Goal: Task Accomplishment & Management: Use online tool/utility

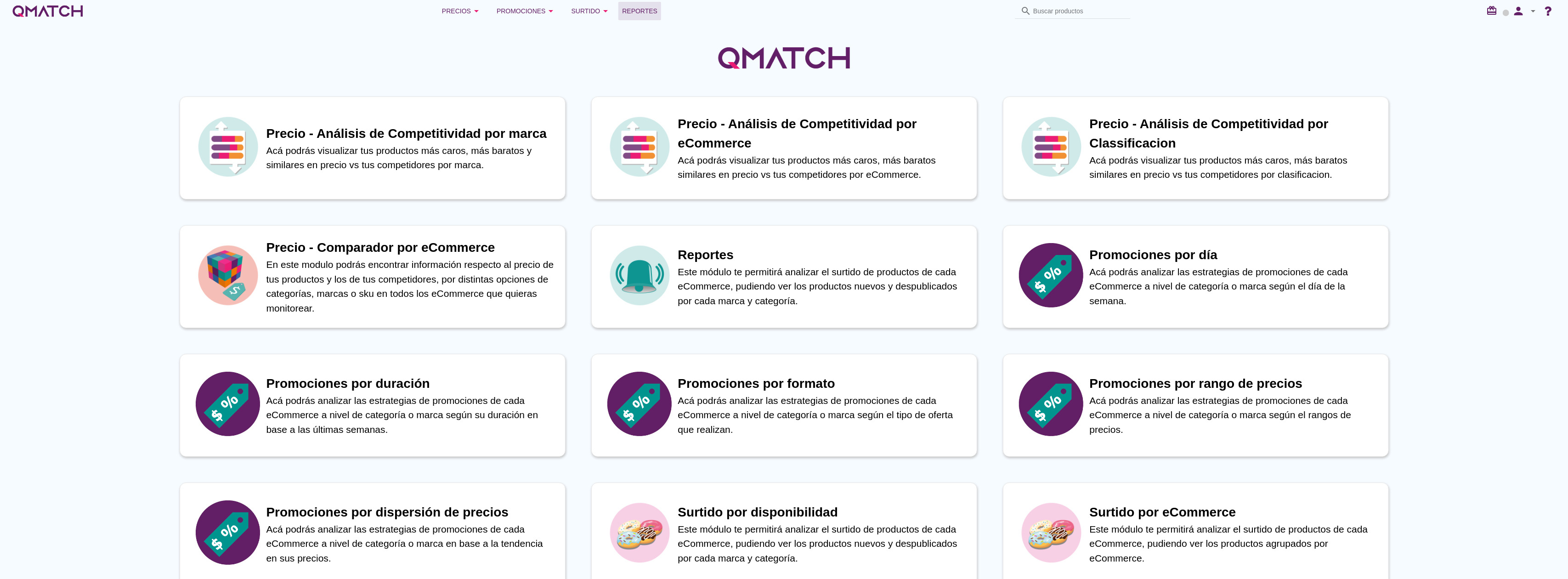
click at [640, 12] on span "Reportes" at bounding box center [640, 11] width 35 height 11
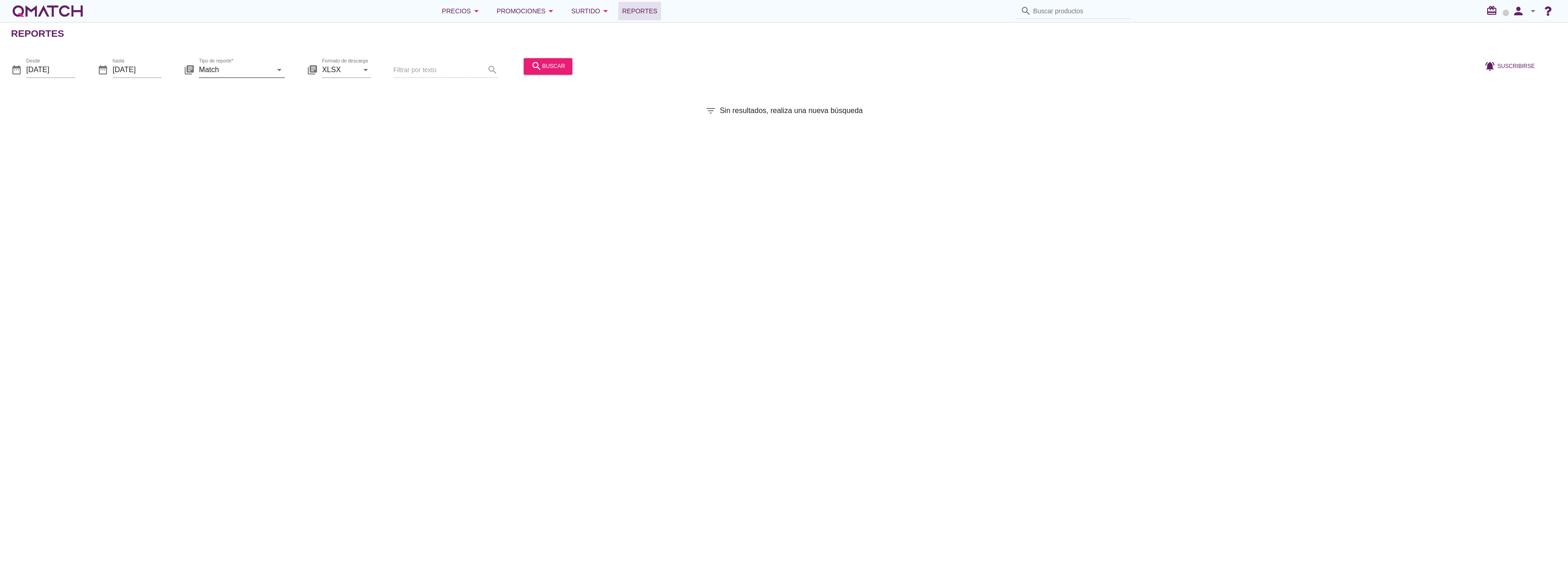
click at [239, 70] on input "Match" at bounding box center [236, 70] width 73 height 15
click at [241, 164] on div "Match con historicos" at bounding box center [256, 158] width 99 height 22
type input "Match con historicos"
click at [550, 70] on div "search buscar" at bounding box center [548, 66] width 34 height 11
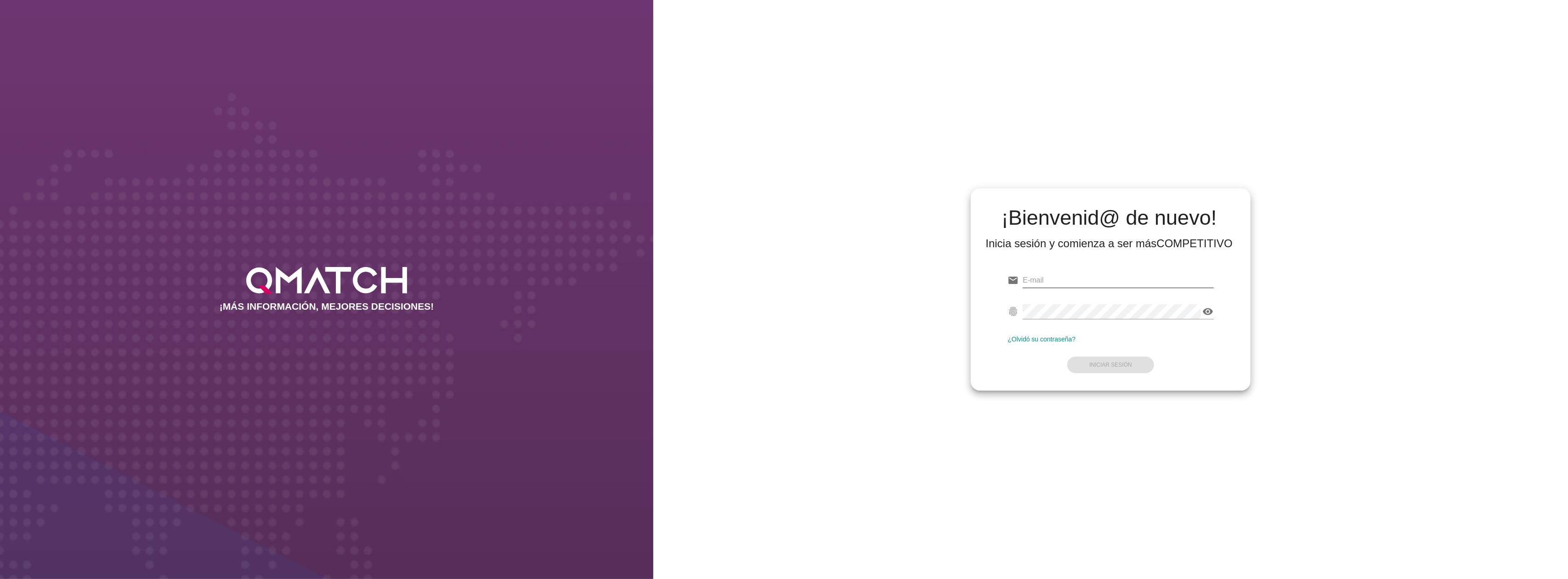
click at [1123, 276] on input "email" at bounding box center [1118, 280] width 191 height 15
type input "test@test.walmart.com"
click at [1106, 363] on strong "Iniciar Sesión" at bounding box center [1111, 365] width 43 height 7
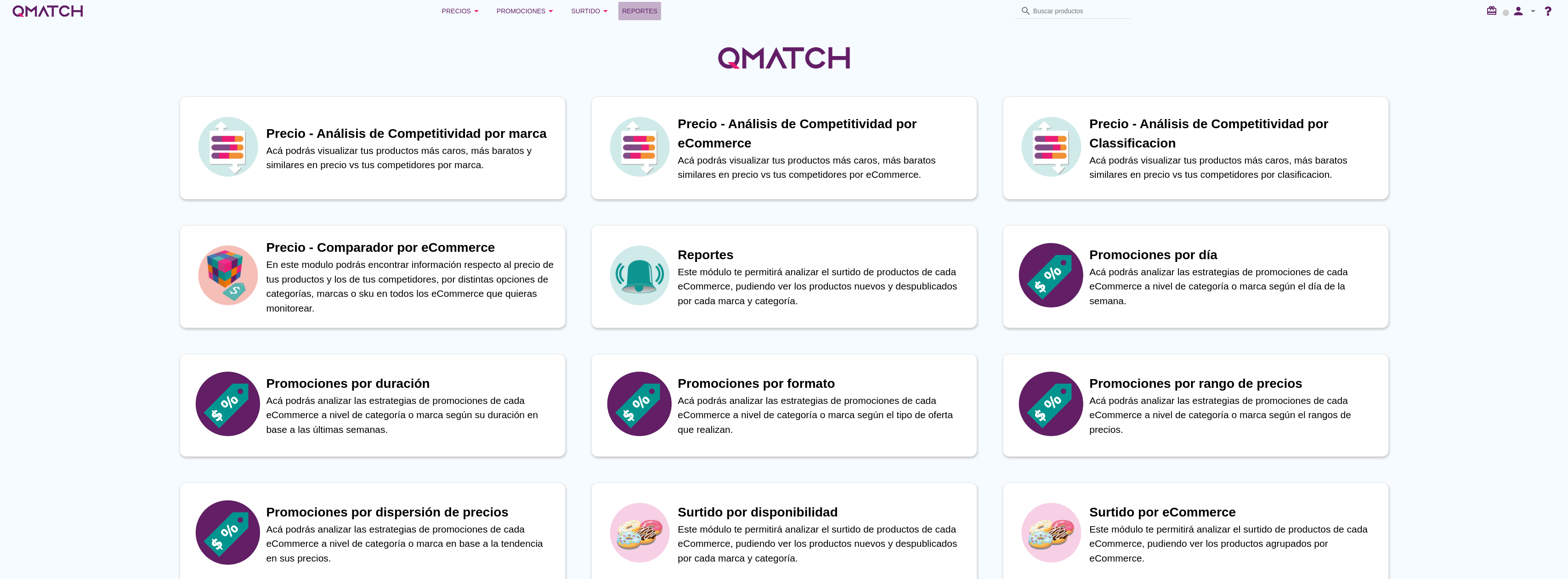
click at [647, 12] on span "Reportes" at bounding box center [640, 11] width 35 height 11
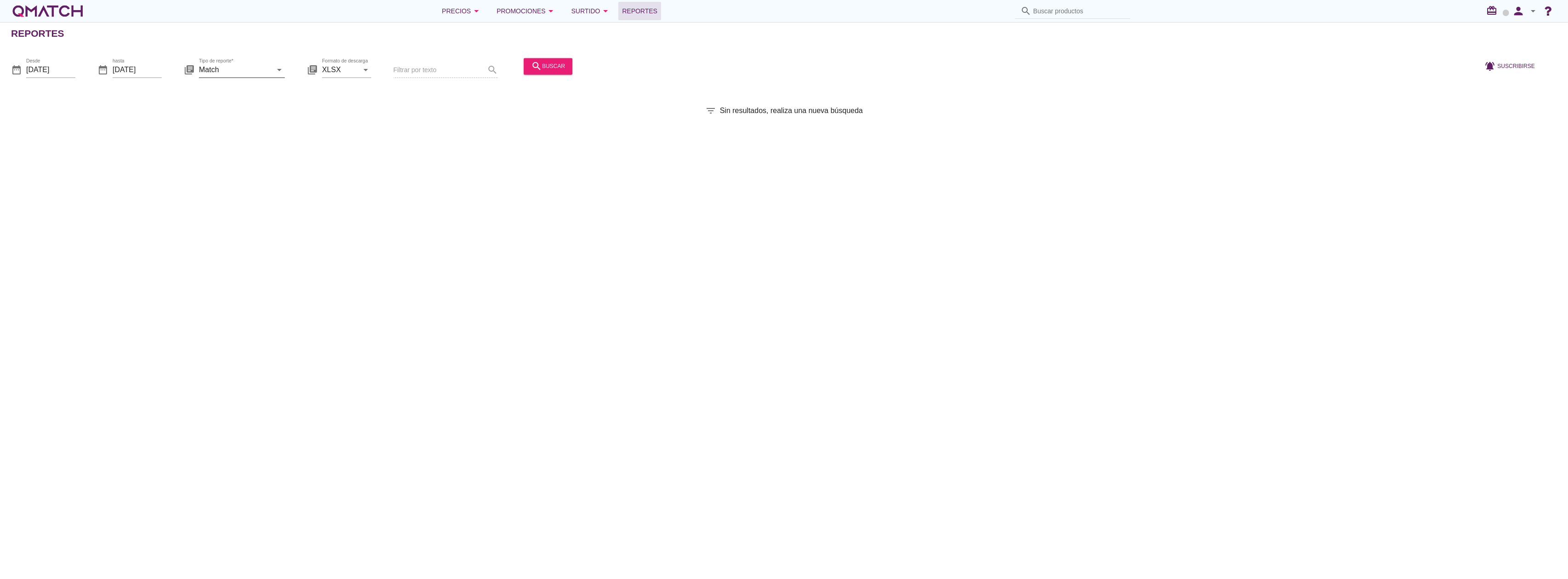
click at [234, 68] on input "Match" at bounding box center [236, 70] width 73 height 15
click at [256, 156] on div "Match con historicos" at bounding box center [256, 158] width 99 height 11
type input "Match con historicos"
click at [535, 70] on icon "search" at bounding box center [537, 66] width 11 height 11
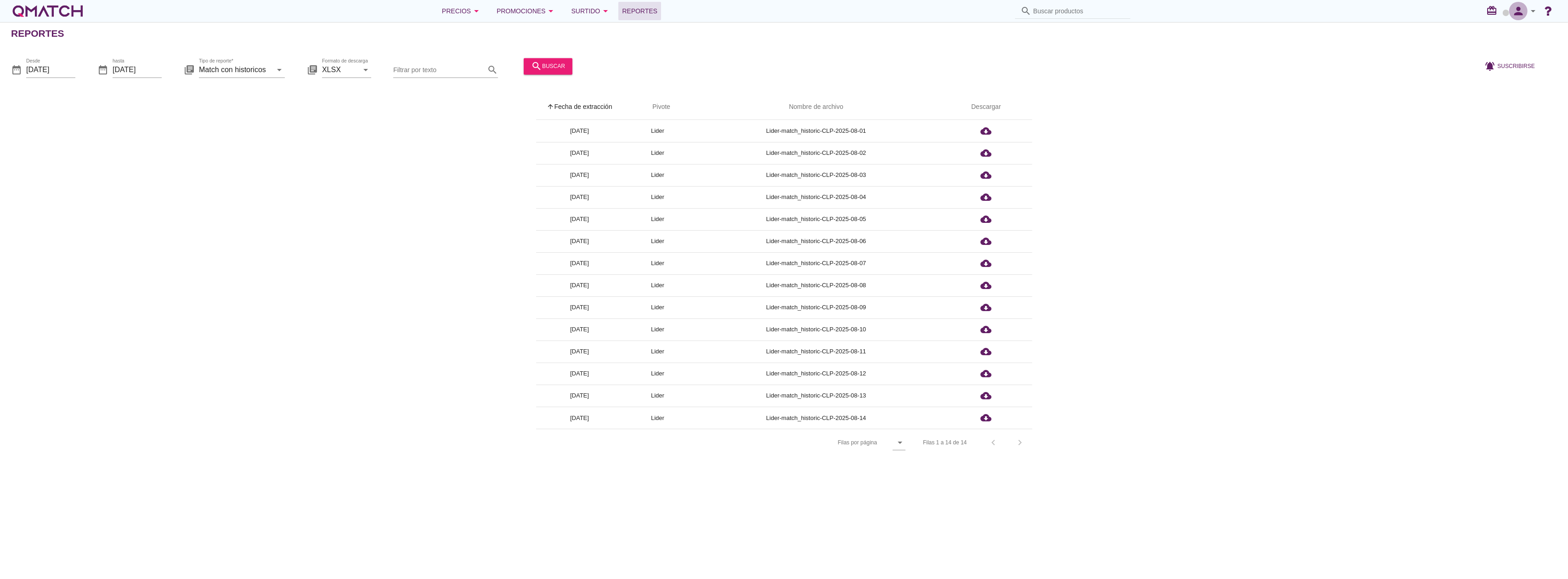
click at [1521, 12] on icon "person" at bounding box center [1518, 11] width 18 height 13
click at [1502, 54] on span "Preferencias de aplicación" at bounding box center [1507, 57] width 75 height 7
radio input "true"
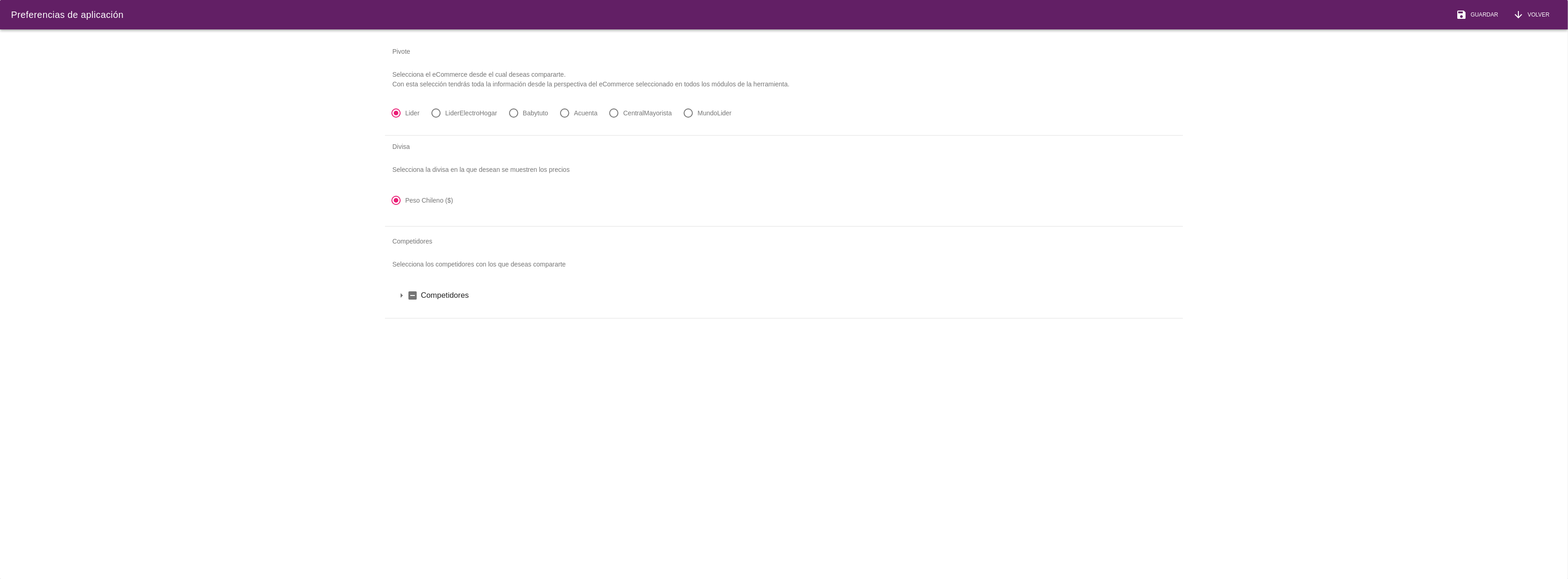
click at [464, 112] on label "LiderElectroHogar" at bounding box center [471, 113] width 52 height 9
radio input "false"
radio input "true"
click at [1472, 17] on span "Guardar" at bounding box center [1482, 15] width 31 height 9
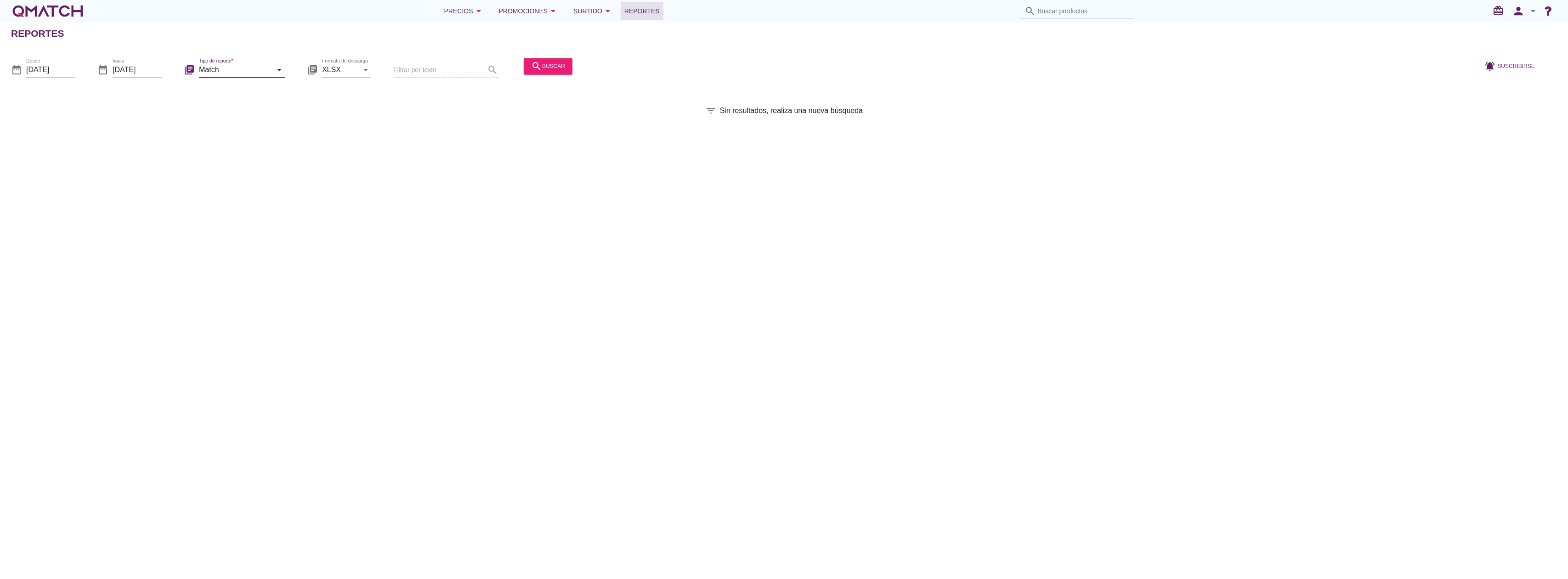
click at [243, 66] on input "Match" at bounding box center [236, 70] width 73 height 15
click at [226, 156] on div "Match con historicos" at bounding box center [256, 158] width 99 height 11
type input "Match con historicos"
click at [542, 70] on div "search buscar" at bounding box center [548, 66] width 34 height 11
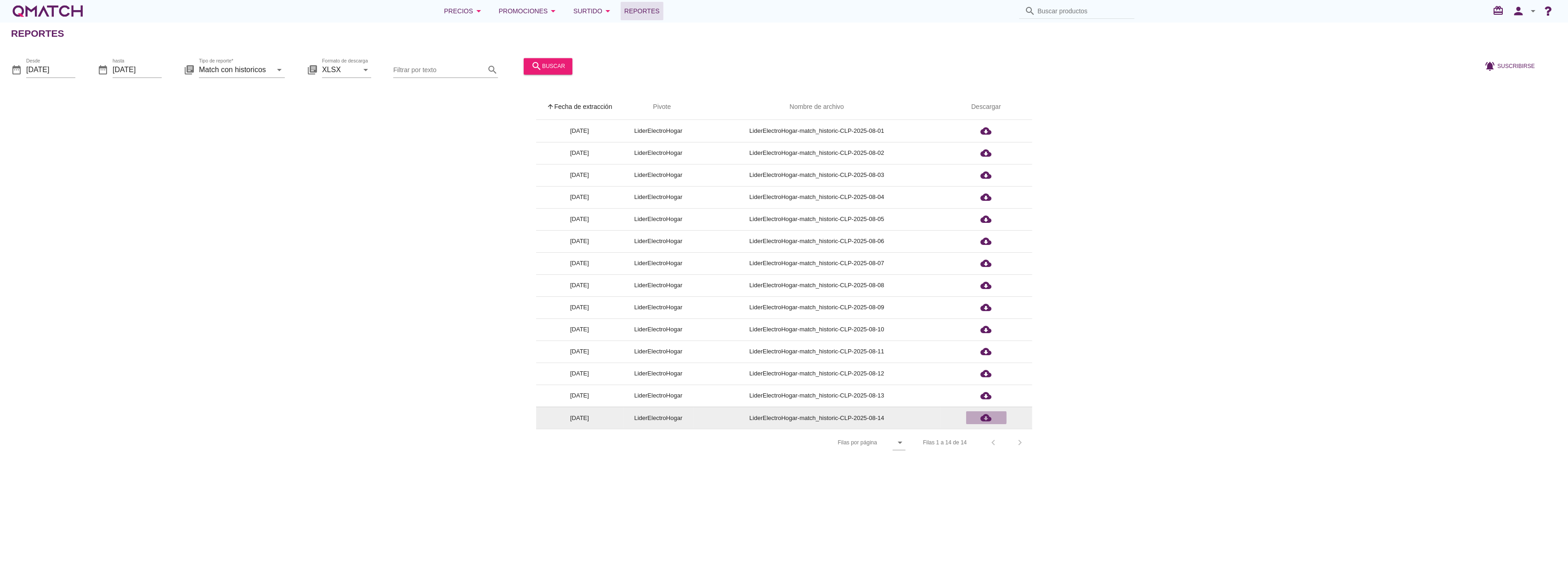
click at [983, 419] on icon "cloud_download" at bounding box center [986, 418] width 11 height 11
